Goal: Information Seeking & Learning: Learn about a topic

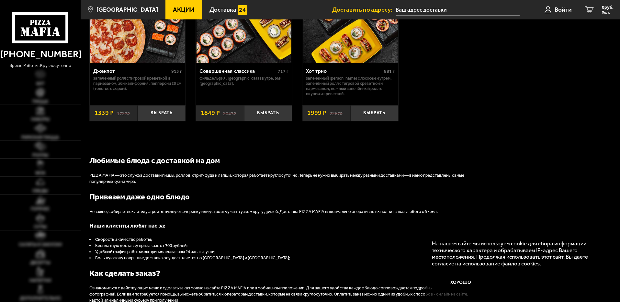
scroll to position [727, 0]
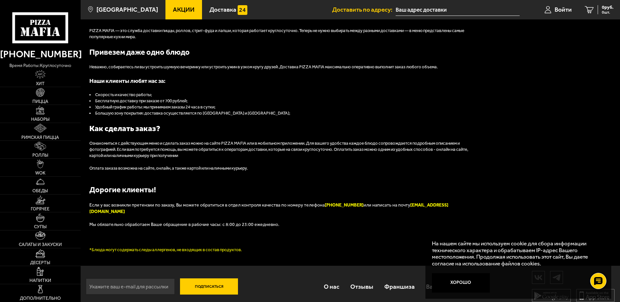
click at [336, 280] on link "О нас" at bounding box center [331, 286] width 27 height 21
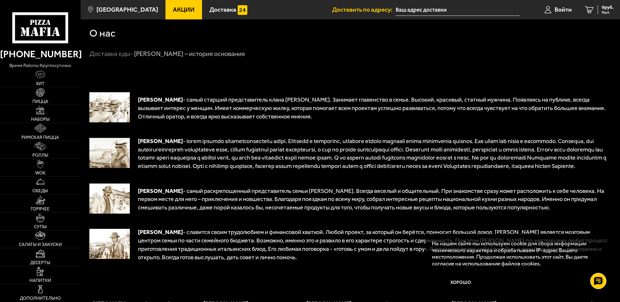
scroll to position [275, 0]
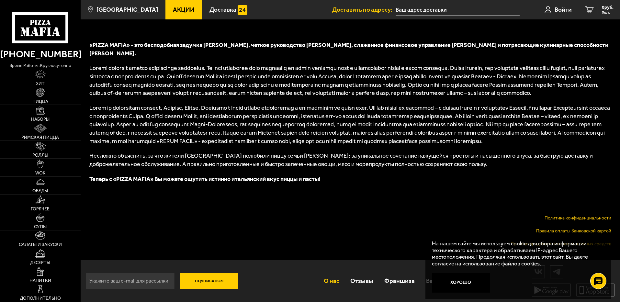
click at [369, 220] on p "Политика конфиденциальности" at bounding box center [350, 218] width 522 height 6
click at [591, 218] on link "Политика конфиденциальности" at bounding box center [577, 218] width 67 height 6
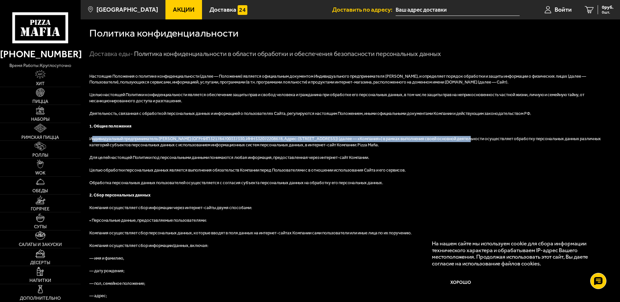
drag, startPoint x: 93, startPoint y: 138, endPoint x: 233, endPoint y: 44, distance: 169.0
